Goal: Communication & Community: Answer question/provide support

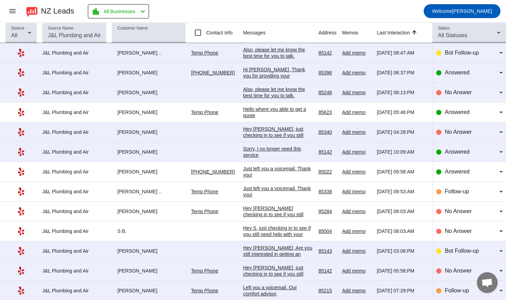
click at [262, 51] on div "Also, please let me know the best time for you to talk.​" at bounding box center [278, 53] width 70 height 13
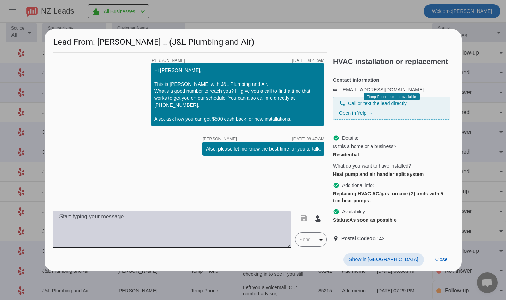
click at [123, 230] on textarea at bounding box center [172, 228] width 238 height 37
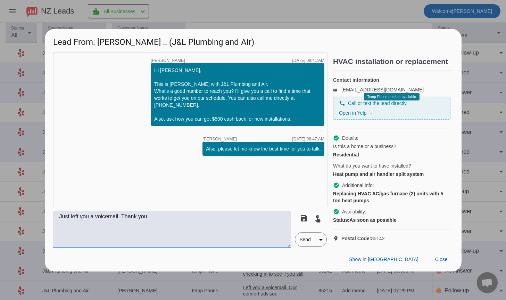
type textarea "Just left you a voicemail. Thank you"
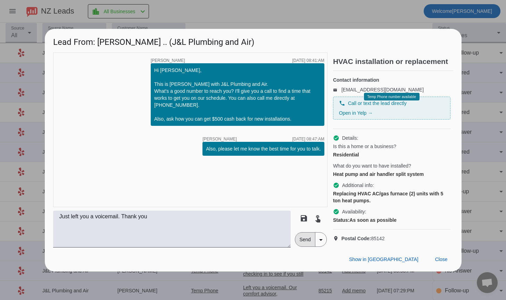
click at [305, 243] on span "Send" at bounding box center [305, 239] width 20 height 14
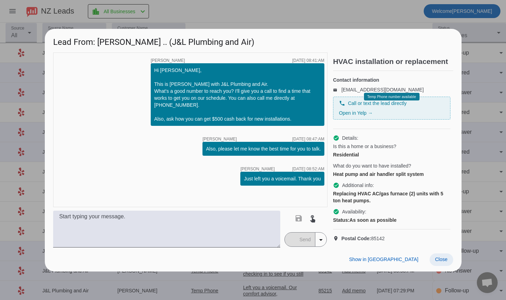
click at [442, 262] on span "Close" at bounding box center [441, 259] width 13 height 6
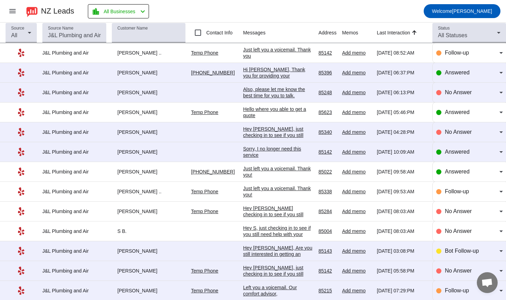
click at [274, 110] on div "Hello where you able to get a quote" at bounding box center [278, 112] width 70 height 13
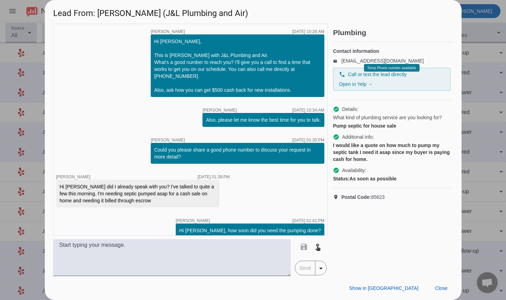
scroll to position [334, 0]
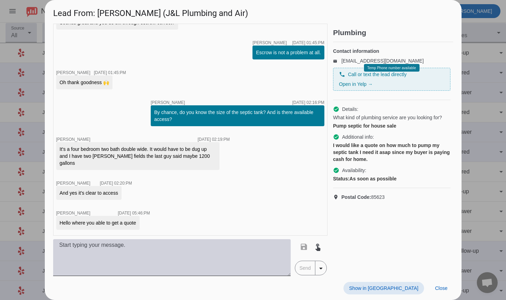
click at [187, 250] on textarea at bounding box center [172, 257] width 238 height 37
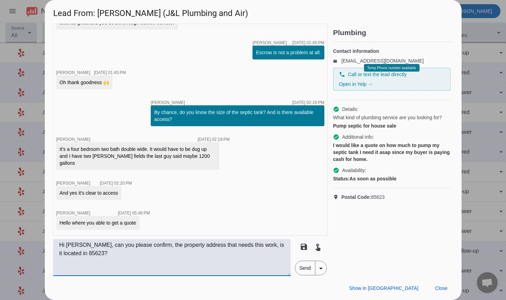
type textarea "Hi [PERSON_NAME], can you please confirm, the property address that needs this …"
click at [303, 271] on span "Send" at bounding box center [305, 268] width 20 height 14
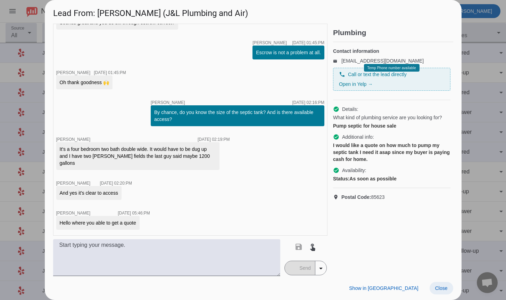
scroll to position [371, 0]
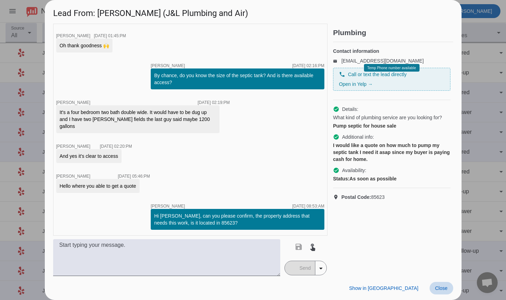
click at [445, 288] on span "Close" at bounding box center [441, 288] width 13 height 6
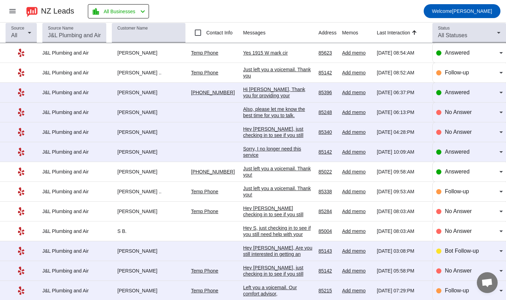
click at [270, 55] on div "Yes 1915 W mark cir" at bounding box center [278, 53] width 70 height 6
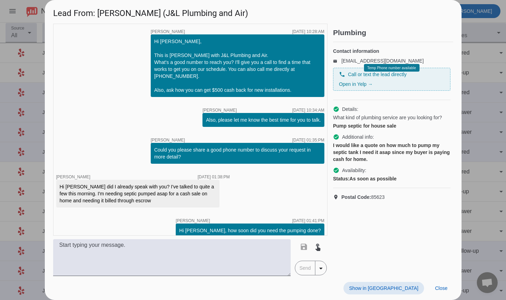
scroll to position [401, 0]
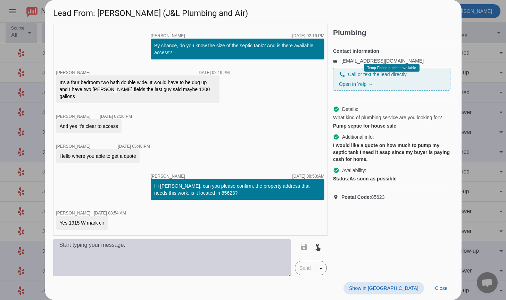
click at [136, 244] on textarea at bounding box center [172, 257] width 238 height 37
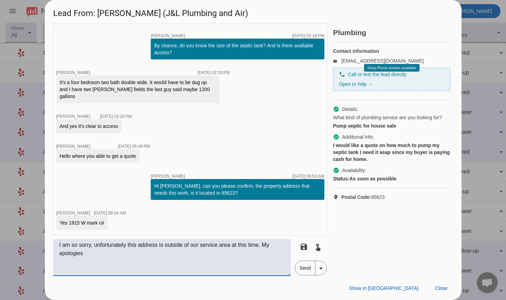
type textarea "I am so sorry, unfortunately this address is outside of our service area at thi…"
click at [304, 269] on span "Send" at bounding box center [305, 268] width 20 height 14
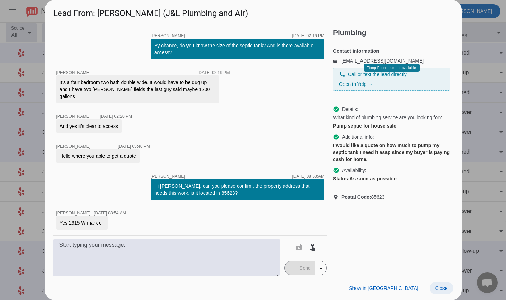
scroll to position [438, 0]
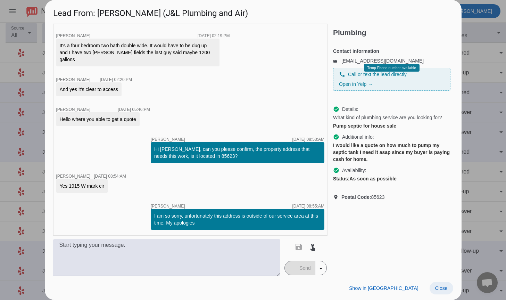
click at [442, 288] on span "Close" at bounding box center [441, 288] width 13 height 6
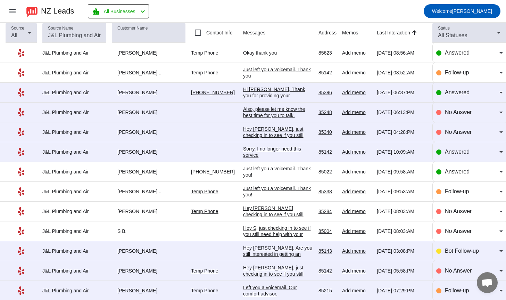
click at [259, 52] on div "Okay thank you" at bounding box center [278, 53] width 70 height 6
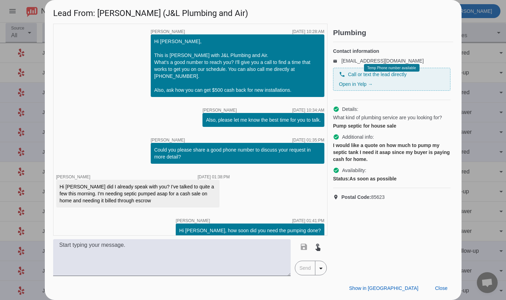
scroll to position [467, 0]
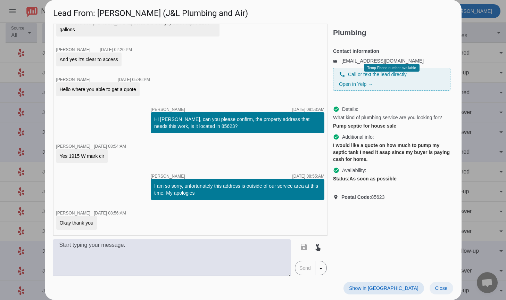
click at [441, 286] on span "Close" at bounding box center [441, 288] width 13 height 6
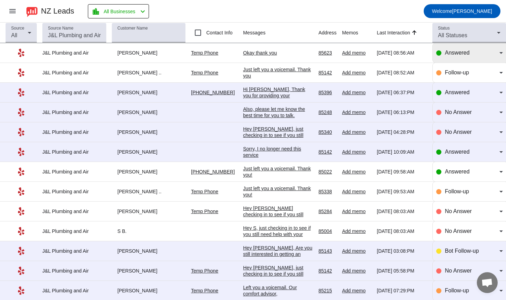
click at [500, 56] on icon at bounding box center [501, 53] width 8 height 8
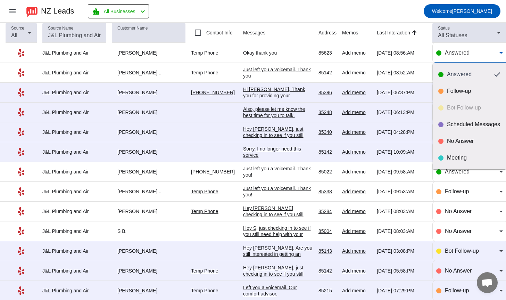
click at [500, 56] on div at bounding box center [253, 150] width 506 height 300
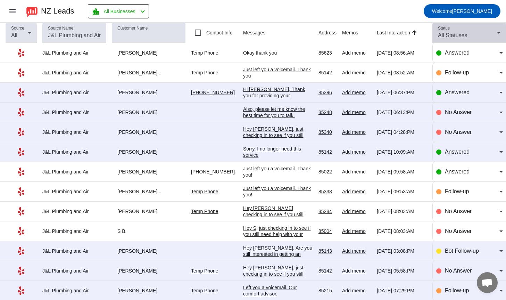
click at [501, 34] on icon at bounding box center [499, 32] width 8 height 8
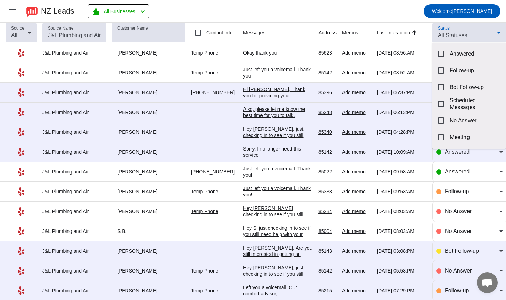
click at [501, 34] on div at bounding box center [253, 150] width 506 height 300
